Goal: Task Accomplishment & Management: Manage account settings

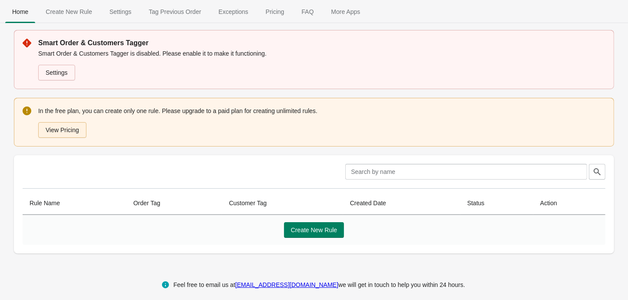
click at [81, 132] on button "View Pricing" at bounding box center [62, 130] width 48 height 16
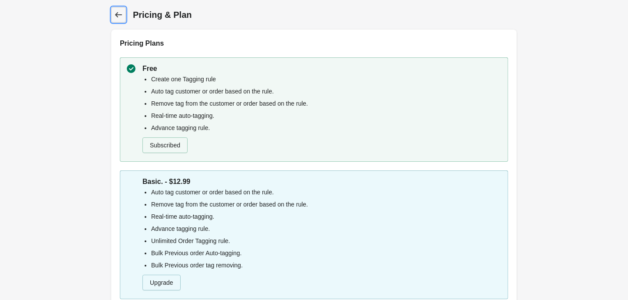
click at [118, 16] on icon at bounding box center [118, 14] width 9 height 9
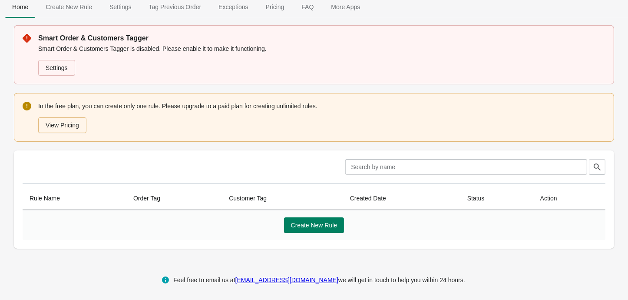
scroll to position [8, 0]
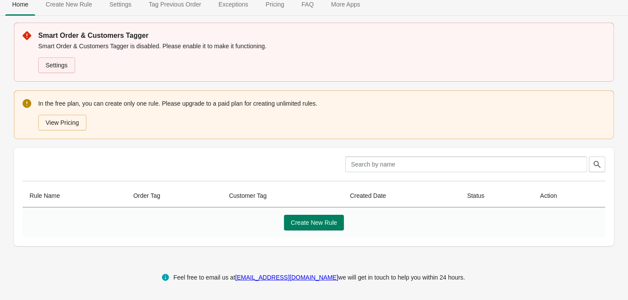
click at [66, 65] on link "Settings" at bounding box center [56, 65] width 37 height 16
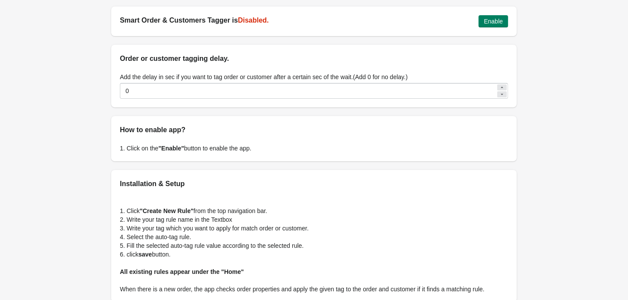
scroll to position [3, 0]
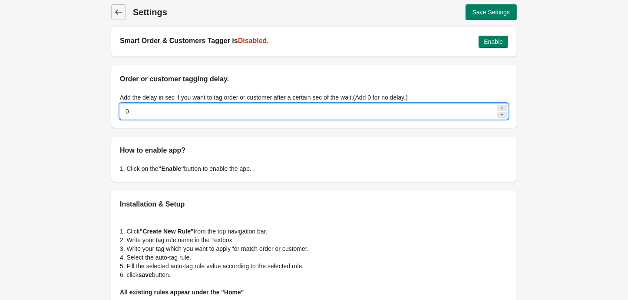
click at [220, 116] on input "0" at bounding box center [308, 111] width 376 height 16
click at [504, 109] on icon at bounding box center [501, 107] width 5 height 5
click at [503, 112] on div at bounding box center [502, 115] width 10 height 6
type input "0"
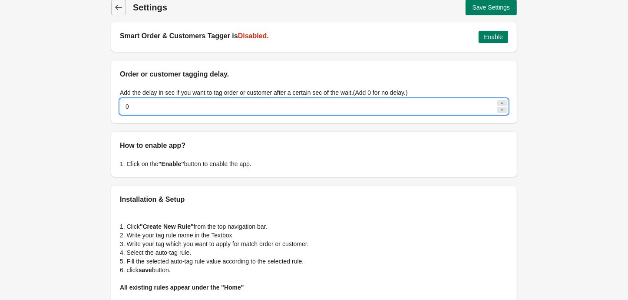
scroll to position [0, 0]
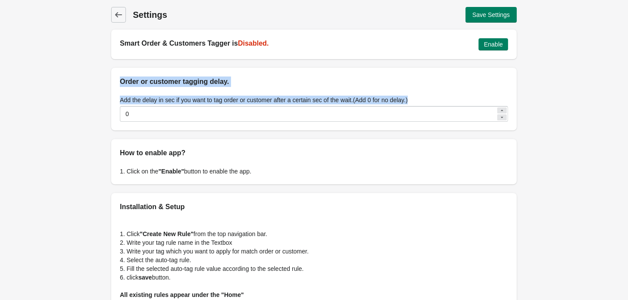
drag, startPoint x: 424, startPoint y: 99, endPoint x: 116, endPoint y: 69, distance: 309.9
click at [116, 69] on div "Order or customer tagging delay. Add the delay in sec if you want to tag order …" at bounding box center [314, 99] width 406 height 63
copy div "Order or customer tagging delay. Add the delay in sec if you want to tag order …"
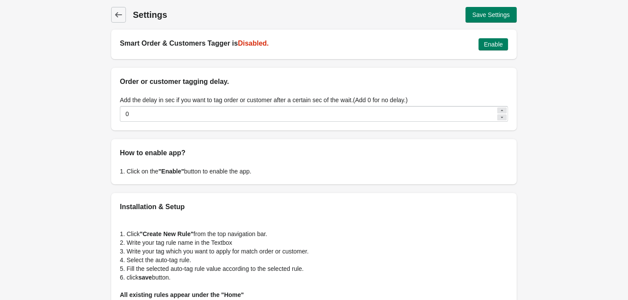
click at [71, 111] on div "Back Settings Save Settings Smart Order & Customers Tagger is Disabled. Enable …" at bounding box center [314, 193] width 628 height 387
click at [486, 44] on span "Enable" at bounding box center [493, 44] width 19 height 7
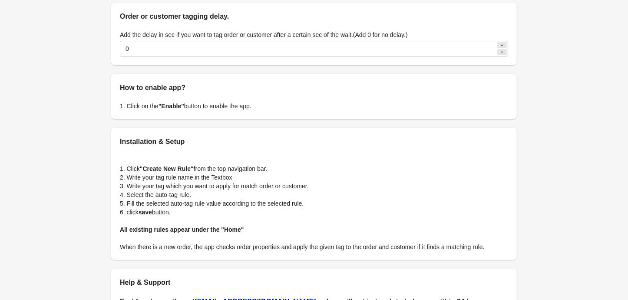
scroll to position [130, 0]
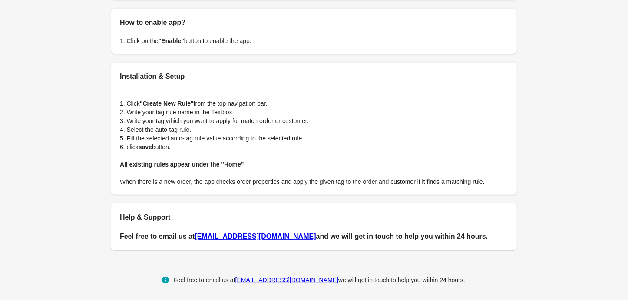
click at [165, 102] on b ""Create New Rule"" at bounding box center [167, 103] width 54 height 7
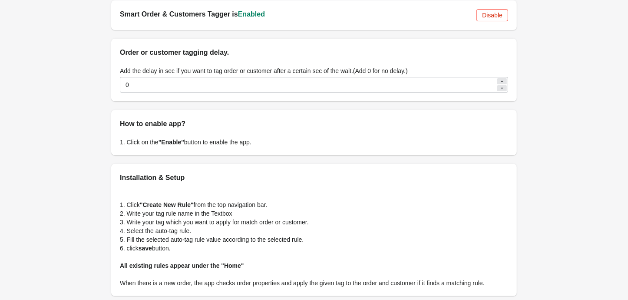
scroll to position [0, 0]
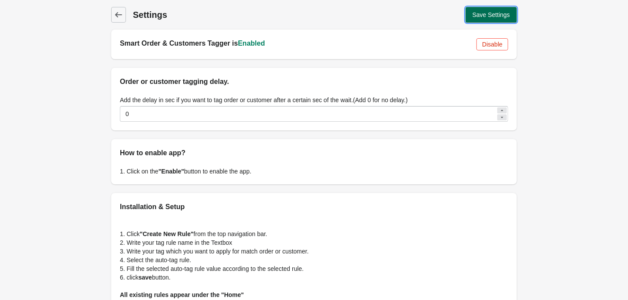
click at [493, 18] on span "Save Settings" at bounding box center [491, 14] width 37 height 7
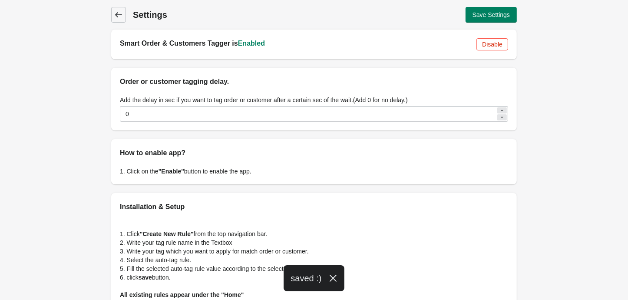
click at [124, 13] on span "Back" at bounding box center [118, 15] width 12 height 12
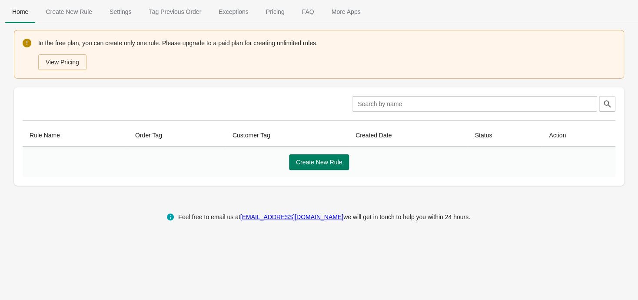
click at [297, 175] on div "Create New Rule" at bounding box center [319, 162] width 592 height 30
click at [312, 160] on span "Create New Rule" at bounding box center [319, 162] width 46 height 7
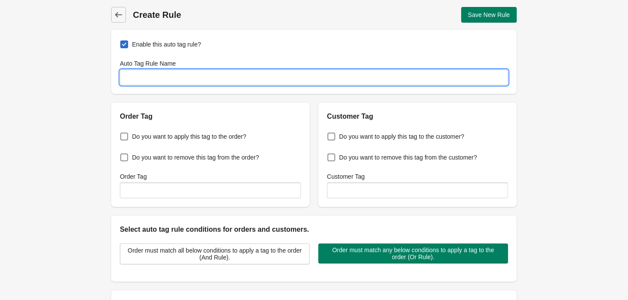
click at [150, 78] on input "Auto Tag Rule Name" at bounding box center [314, 77] width 388 height 16
type input "Edited"
click at [200, 139] on span "Do you want to apply this tag to the order?" at bounding box center [189, 136] width 114 height 9
click at [122, 134] on input "Do you want to apply this tag to the order?" at bounding box center [122, 134] width 0 height 0
checkbox input "true"
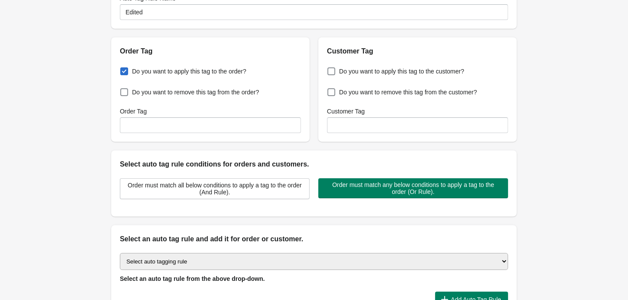
scroll to position [130, 0]
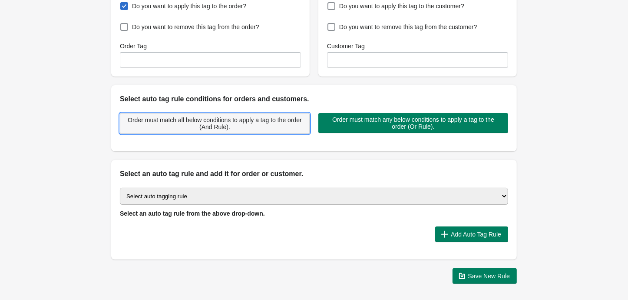
click at [208, 126] on span "Order must match all below conditions to apply a tag to the order (And Rule)." at bounding box center [214, 123] width 175 height 14
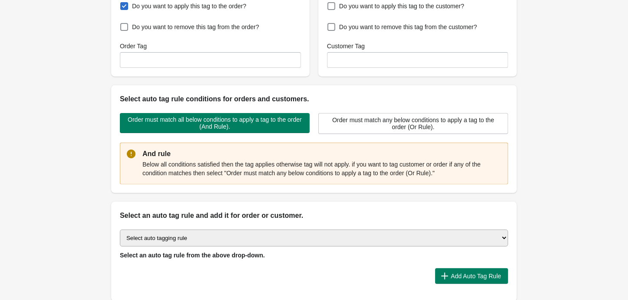
drag, startPoint x: 443, startPoint y: 174, endPoint x: 175, endPoint y: 154, distance: 268.7
click at [175, 154] on div "And rule Below all conditions satisfied then the tag applies otherwise tag will…" at bounding box center [321, 164] width 359 height 30
copy div "Below all conditions satisfied then the tag applies otherwise tag will not appl…"
click at [64, 142] on div "Back Create Rule Save New Rule Enable this auto tag rule? Auto Tag Rule Name Ed…" at bounding box center [314, 101] width 628 height 463
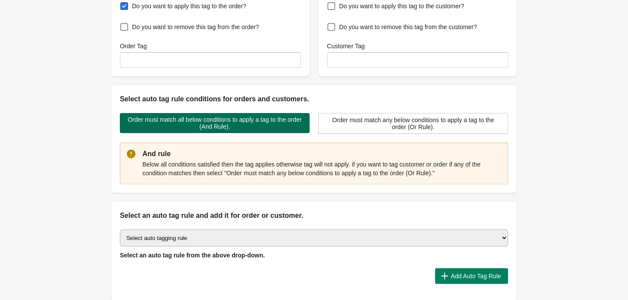
click at [198, 130] on span "Order must match all below conditions to apply a tag to the order (And Rule)." at bounding box center [215, 123] width 176 height 14
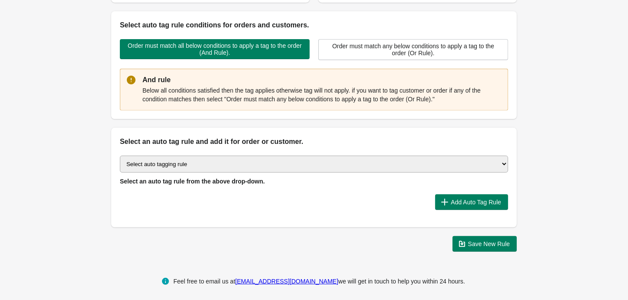
scroll to position [208, 0]
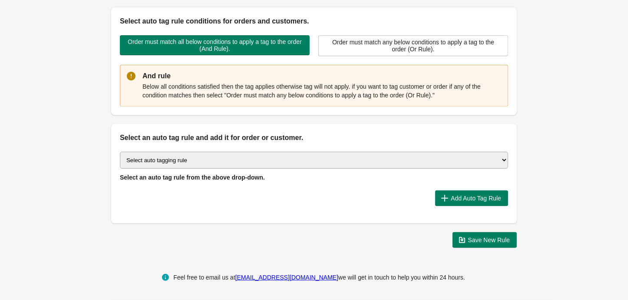
click at [120, 152] on select "Select auto tagging rule Tag by order amount Tag based on the order count (Volu…" at bounding box center [314, 160] width 388 height 17
click at [475, 197] on span "Add Auto Tag Rule" at bounding box center [476, 198] width 50 height 7
click at [314, 211] on div "Select auto tagging rule Tag by order amount Tag based on the order count (Volu…" at bounding box center [314, 183] width 406 height 80
click at [120, 152] on select "Select auto tagging rule Tag by order amount Tag based on the order count (Volu…" at bounding box center [314, 160] width 388 height 17
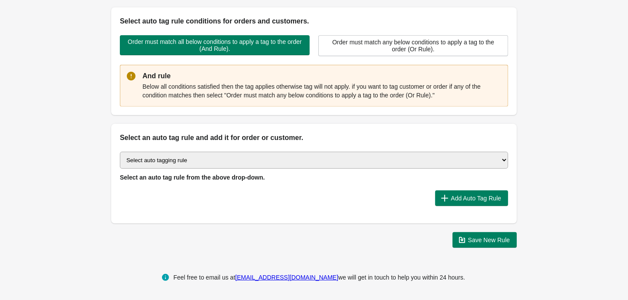
click option "Select auto tagging rule" at bounding box center [0, 0] width 0 height 0
click at [120, 152] on select "Select auto tagging rule Tag by order amount Tag based on the order count (Volu…" at bounding box center [314, 160] width 388 height 17
click at [450, 202] on span "Add Auto Tag Rule" at bounding box center [471, 198] width 59 height 9
click at [120, 152] on select "Select auto tagging rule Tag by order amount Tag based on the order count (Volu…" at bounding box center [314, 160] width 388 height 17
click option "Tag based on the order additional details or additional attribute" at bounding box center [0, 0] width 0 height 0
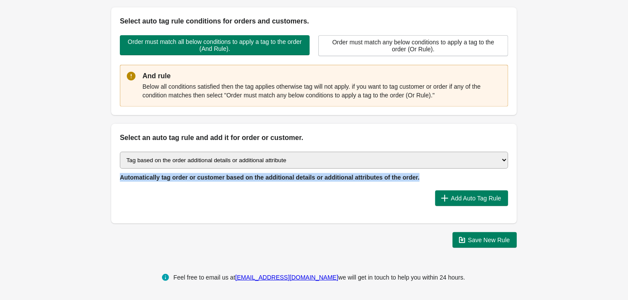
drag, startPoint x: 407, startPoint y: 177, endPoint x: 118, endPoint y: 173, distance: 289.7
click at [118, 173] on div "Select auto tagging rule Tag by order amount Tag based on the order count (Volu…" at bounding box center [314, 183] width 406 height 80
copy span "Automatically tag order or customer based on the additional details or addition…"
click at [120, 152] on select "Select auto tagging rule Tag by order amount Tag based on the order count (Volu…" at bounding box center [314, 160] width 388 height 17
click at [466, 200] on span "Add Auto Tag Rule" at bounding box center [476, 198] width 50 height 7
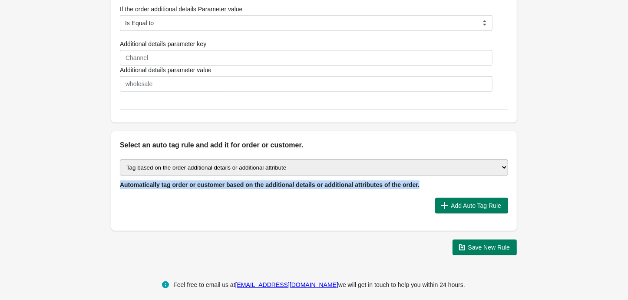
scroll to position [383, 0]
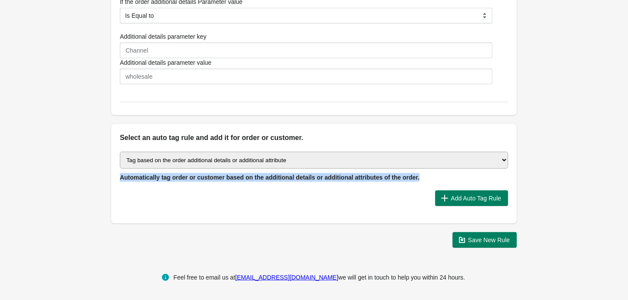
click at [120, 152] on select "Select auto tagging rule Tag by order amount Tag based on the order count (Volu…" at bounding box center [314, 160] width 388 height 17
click option "Select auto tagging rule" at bounding box center [0, 0] width 0 height 0
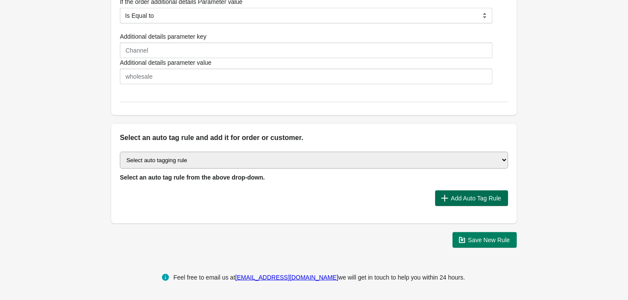
click at [473, 194] on span "Add Auto Tag Rule" at bounding box center [471, 198] width 59 height 9
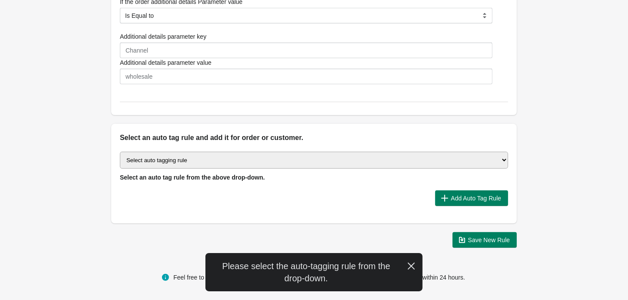
click at [210, 192] on div at bounding box center [274, 198] width 308 height 16
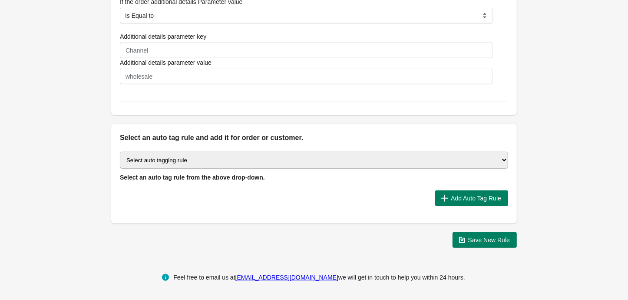
select select "53"
click option "Add a tag based on the order status" at bounding box center [0, 0] width 0 height 0
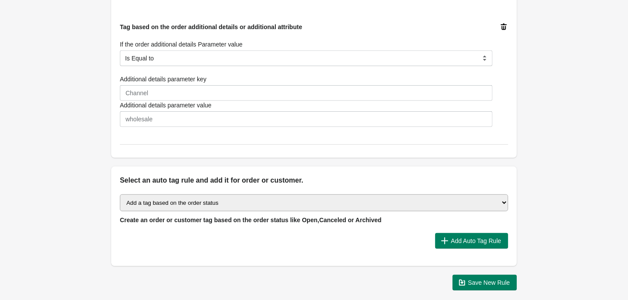
scroll to position [318, 0]
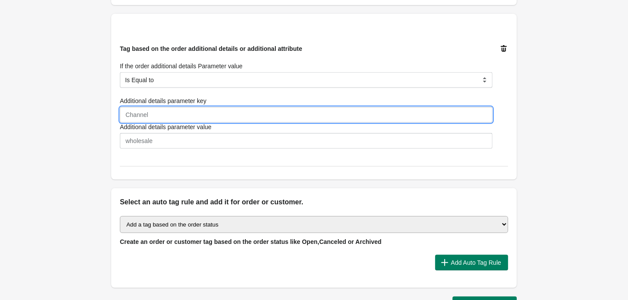
click at [151, 122] on input "Additional details parameter key" at bounding box center [306, 115] width 373 height 16
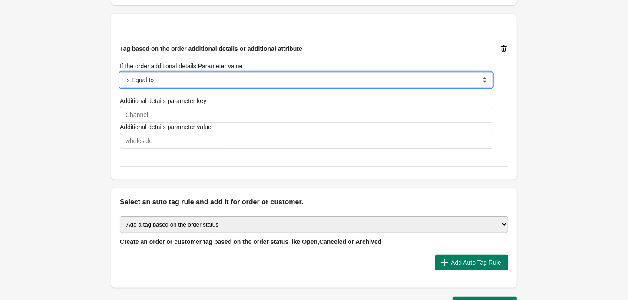
click at [120, 72] on select "Is Equal to Contain Is not Equal to Does not Contain" at bounding box center [306, 80] width 373 height 16
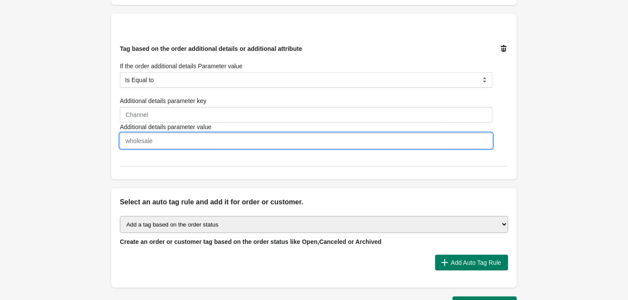
click at [132, 137] on input "Additional details parameter value" at bounding box center [306, 141] width 373 height 16
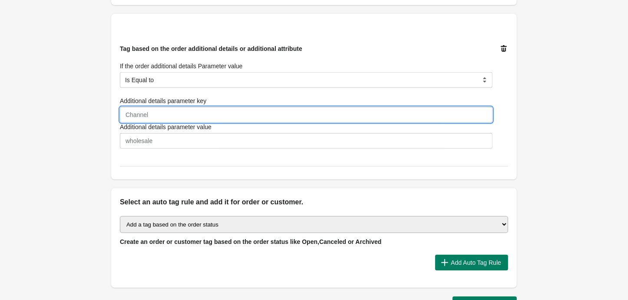
click at [138, 119] on input "Additional details parameter key" at bounding box center [306, 115] width 373 height 16
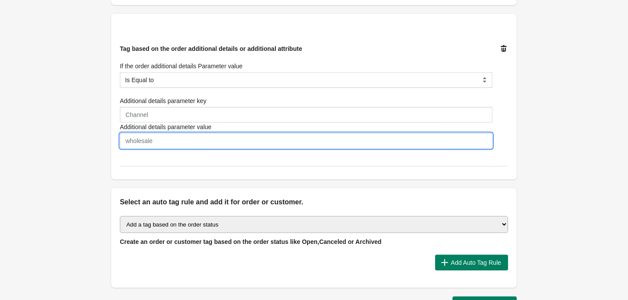
click at [160, 137] on input "Additional details parameter value" at bounding box center [306, 141] width 373 height 16
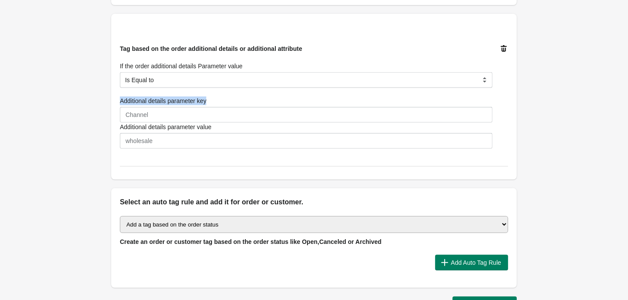
drag, startPoint x: 201, startPoint y: 104, endPoint x: 121, endPoint y: 104, distance: 79.9
click at [121, 104] on div "Additional details parameter key" at bounding box center [306, 100] width 373 height 9
copy label "Additional details parameter key"
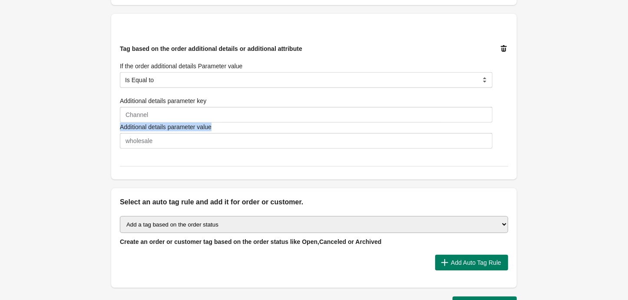
drag, startPoint x: 212, startPoint y: 126, endPoint x: 106, endPoint y: 126, distance: 106.4
click at [106, 126] on div "Back Create Rule Save New Rule Enable this auto tag rule? Auto Tag Rule Name Ed…" at bounding box center [313, 0] width 433 height 637
copy label "Additional details parameter value"
click at [57, 166] on div "Back Create Rule Save New Rule Enable this auto tag rule? Auto Tag Rule Name Ed…" at bounding box center [314, 0] width 628 height 637
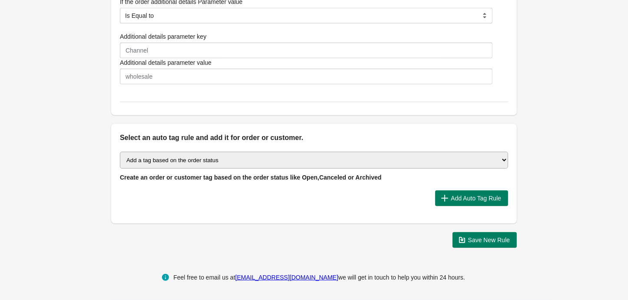
click at [120, 152] on select "Select auto tagging rule Tag by order amount Tag based on the order count (Volu…" at bounding box center [314, 160] width 388 height 17
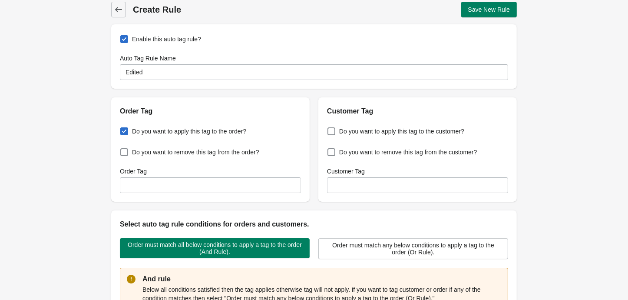
scroll to position [0, 0]
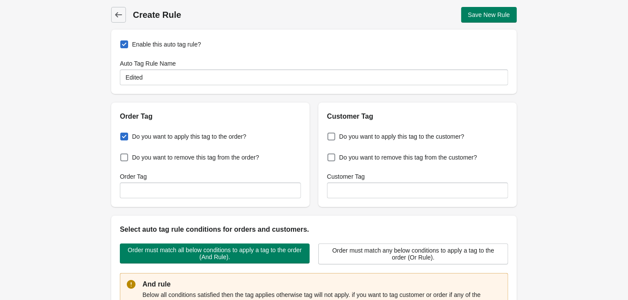
click at [126, 12] on div "Back Create Rule Save New Rule" at bounding box center [314, 15] width 406 height 16
click at [122, 13] on icon at bounding box center [118, 14] width 9 height 9
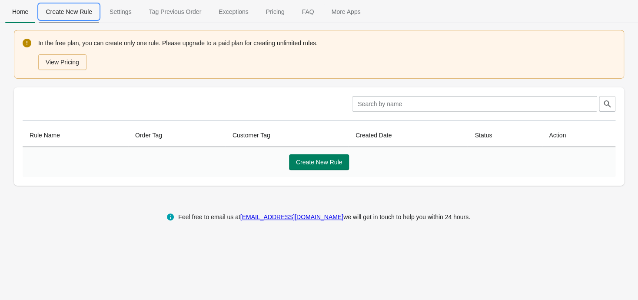
click at [78, 16] on span "Create New Rule" at bounding box center [69, 12] width 60 height 16
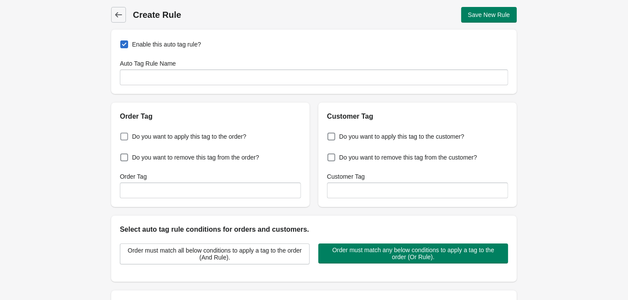
click at [189, 134] on span "Do you want to apply this tag to the order?" at bounding box center [189, 136] width 114 height 9
click at [122, 134] on input "Do you want to apply this tag to the order?" at bounding box center [122, 134] width 0 height 0
checkbox input "true"
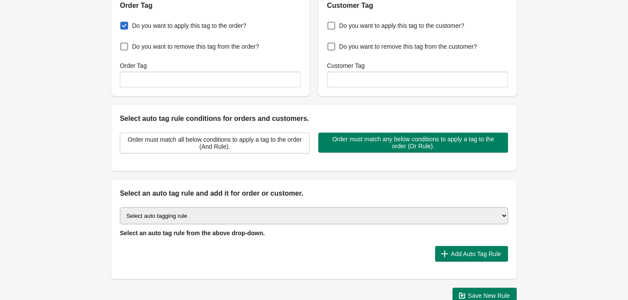
scroll to position [130, 0]
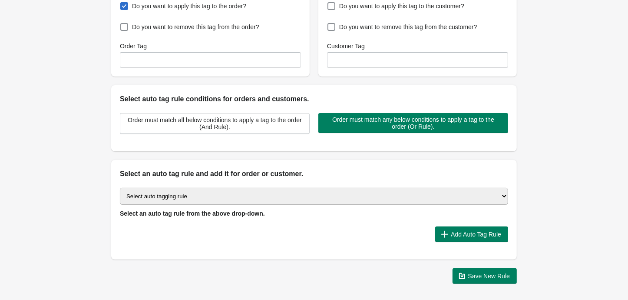
click at [120, 188] on select "Select auto tagging rule Tag by order amount Tag based on the order count (Volu…" at bounding box center [314, 196] width 388 height 17
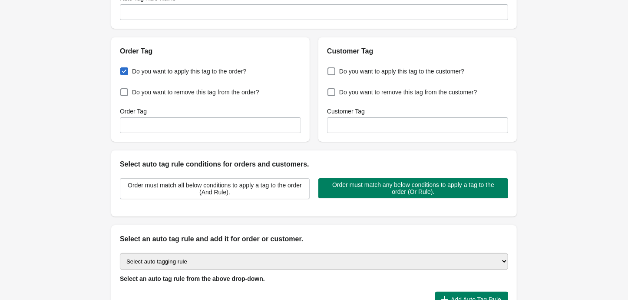
scroll to position [0, 0]
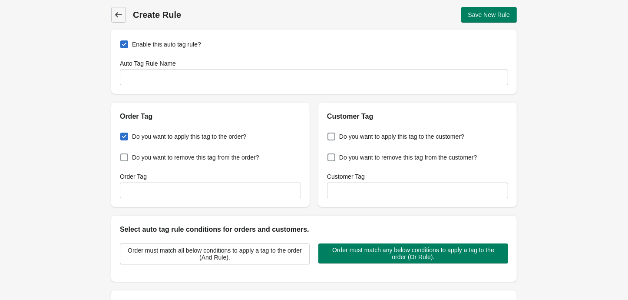
click at [119, 15] on icon at bounding box center [118, 14] width 7 height 5
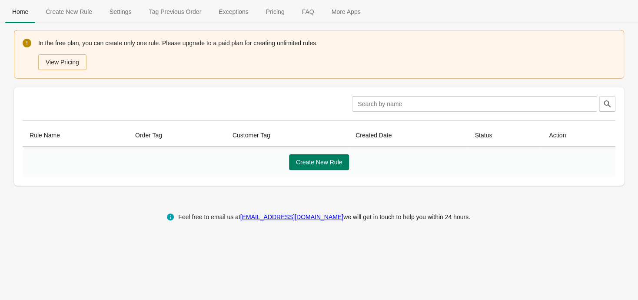
click at [119, 15] on span "Settings" at bounding box center [121, 12] width 36 height 16
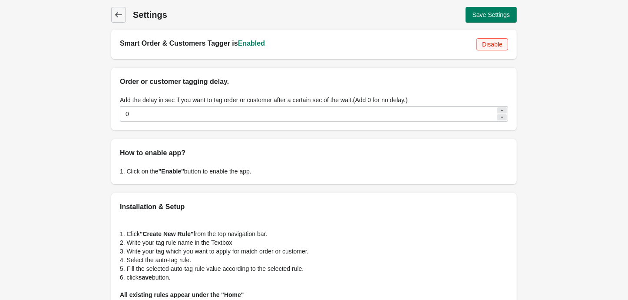
click at [499, 44] on span "Disable" at bounding box center [492, 44] width 20 height 7
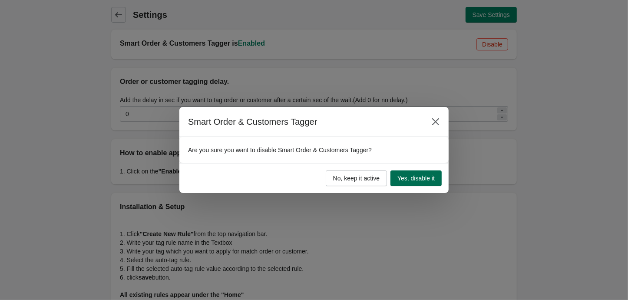
click at [409, 180] on span "Yes, disable it" at bounding box center [415, 178] width 37 height 7
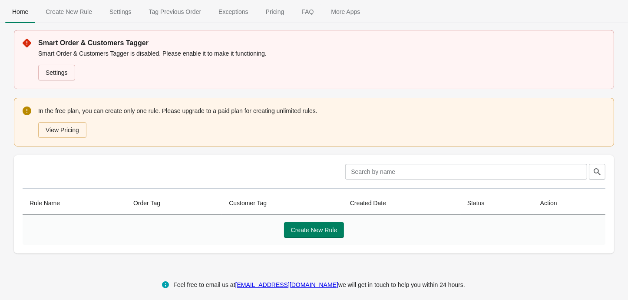
click at [43, 284] on div "Feel free to email us at [EMAIL_ADDRESS][DOMAIN_NAME] we will get in touch to h…" at bounding box center [314, 285] width 611 height 28
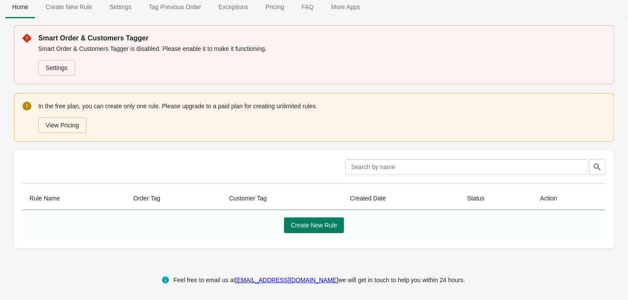
scroll to position [8, 0]
